Goal: Task Accomplishment & Management: Use online tool/utility

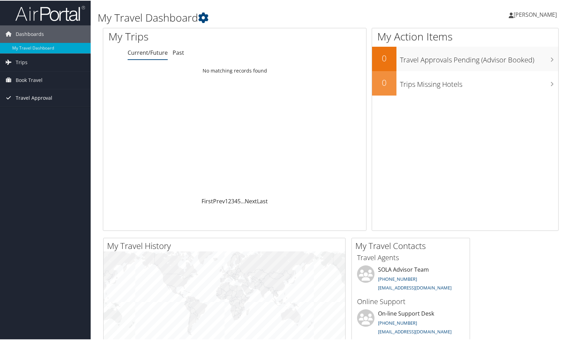
click at [42, 101] on span "Travel Approval" at bounding box center [34, 97] width 37 height 17
click at [22, 122] on link "Approved Trips" at bounding box center [45, 121] width 91 height 10
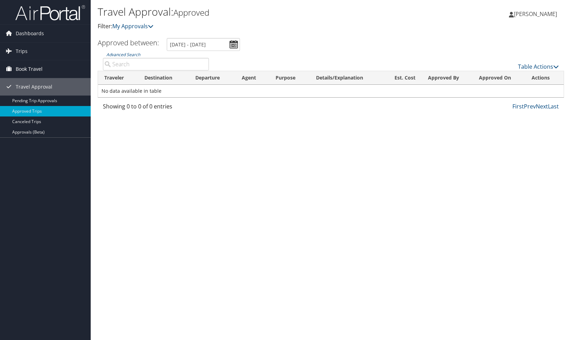
click at [24, 69] on span "Book Travel" at bounding box center [29, 68] width 27 height 17
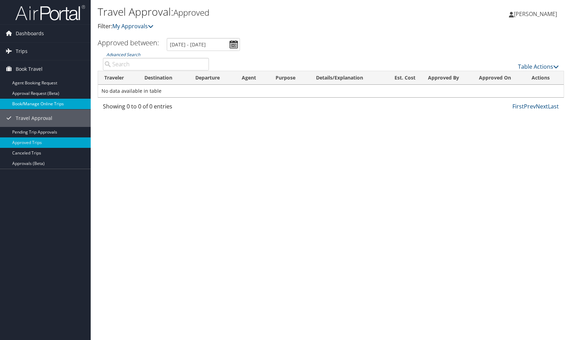
click at [40, 102] on link "Book/Manage Online Trips" at bounding box center [45, 104] width 91 height 10
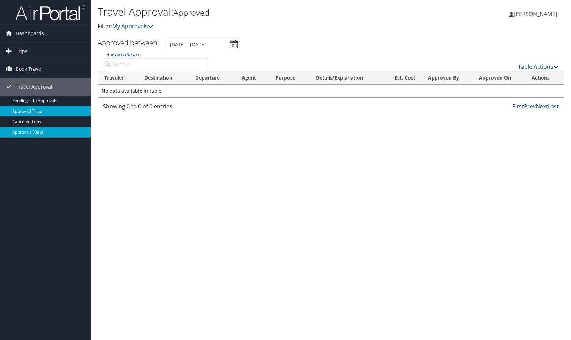
click at [33, 132] on link "Approvals (Beta)" at bounding box center [45, 132] width 91 height 10
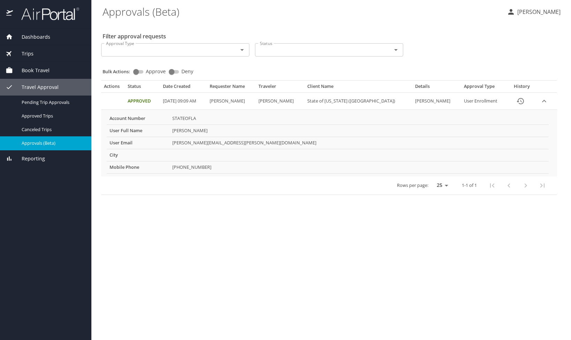
click at [245, 51] on icon "Open" at bounding box center [242, 50] width 8 height 8
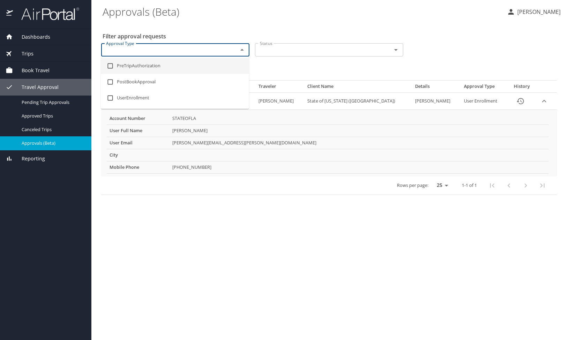
click at [120, 66] on li "PreTripAuthorization" at bounding box center [175, 66] width 148 height 16
checkbox input "true"
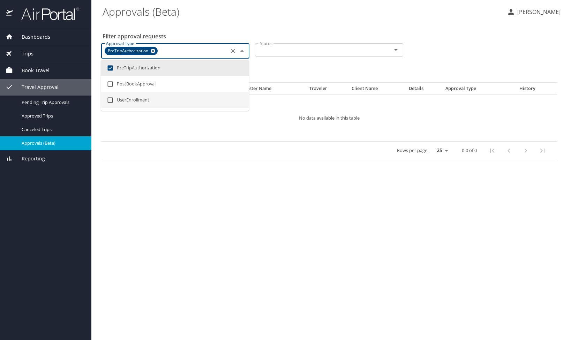
click at [295, 216] on main "Approvals (Beta) Deborah Smith Filter approval requests Approval Type PreTripAu…" at bounding box center [331, 170] width 480 height 340
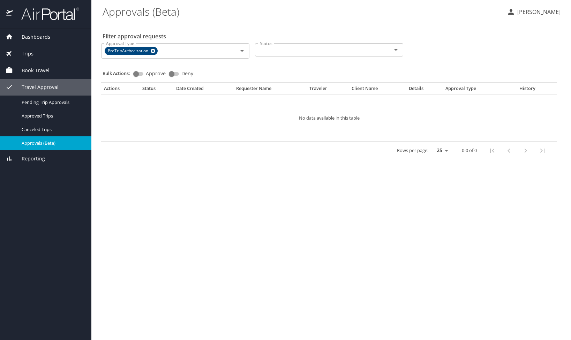
drag, startPoint x: 383, startPoint y: 58, endPoint x: 400, endPoint y: 56, distance: 17.2
click at [383, 58] on div "Status Status" at bounding box center [329, 48] width 148 height 17
click at [152, 51] on icon at bounding box center [153, 51] width 5 height 5
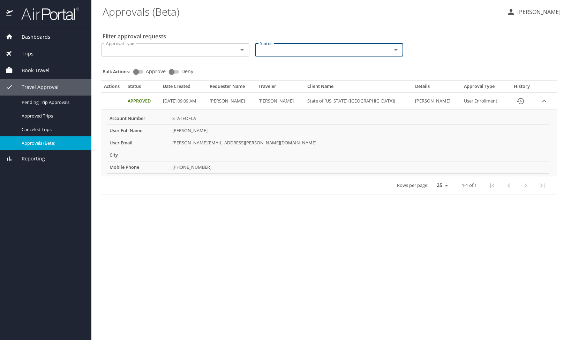
click at [20, 39] on span "Dashboards" at bounding box center [31, 37] width 37 height 8
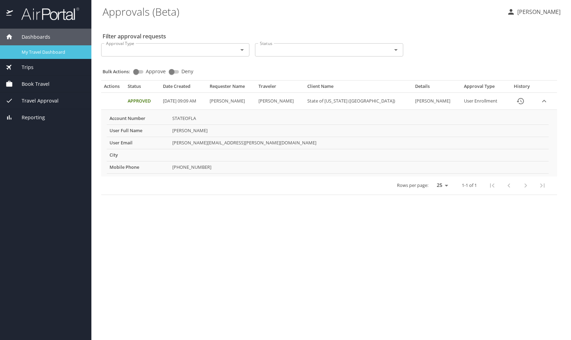
click at [58, 50] on span "My Travel Dashboard" at bounding box center [52, 52] width 61 height 7
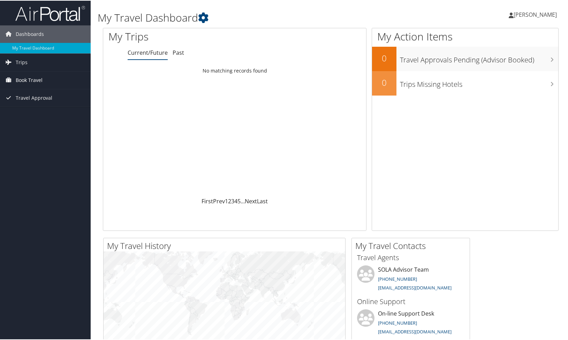
click at [48, 77] on link "Book Travel" at bounding box center [45, 79] width 91 height 17
click at [37, 112] on link "Book/Manage Online Trips" at bounding box center [45, 114] width 91 height 10
